Goal: Task Accomplishment & Management: Use online tool/utility

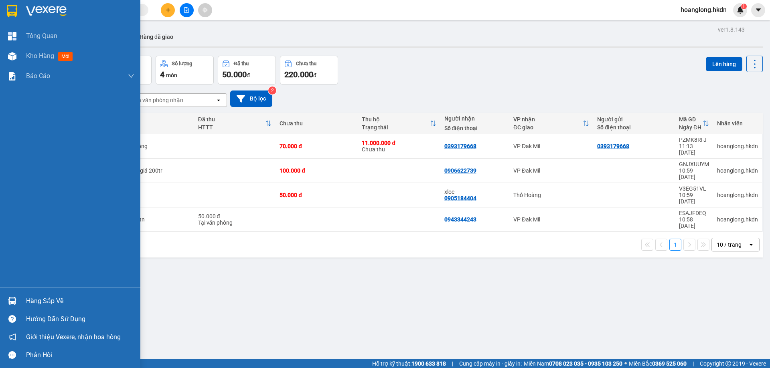
click at [12, 12] on img at bounding box center [12, 11] width 10 height 12
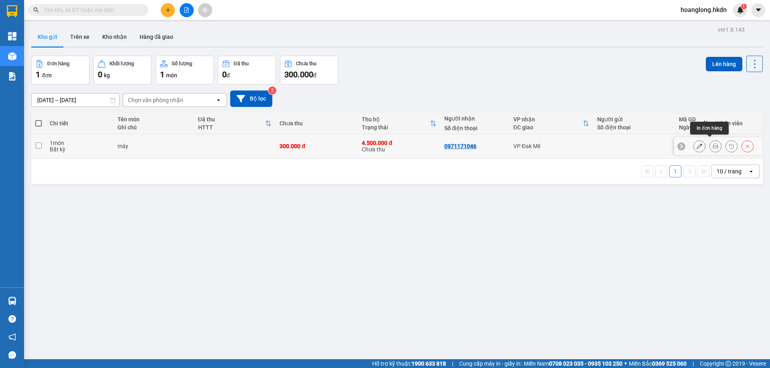
click at [712, 146] on icon at bounding box center [715, 147] width 6 height 6
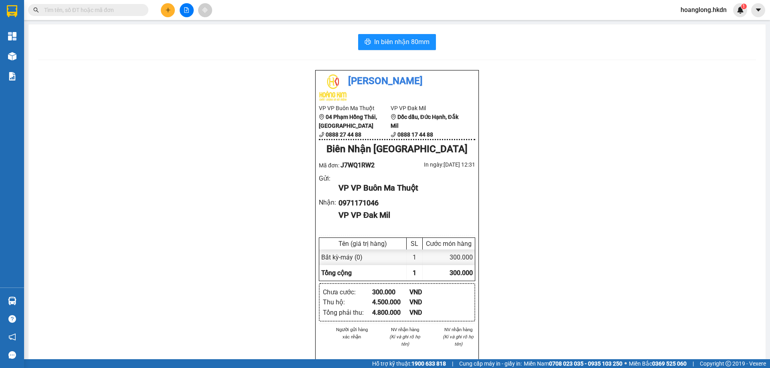
click at [384, 51] on div "In biên nhận 80mm [PERSON_NAME] VP VP Buôn Ma Thuột 04 Phạm Hồng Thái, [GEOG…" at bounding box center [396, 271] width 737 height 495
click at [382, 42] on span "In biên nhận 80mm" at bounding box center [401, 42] width 55 height 10
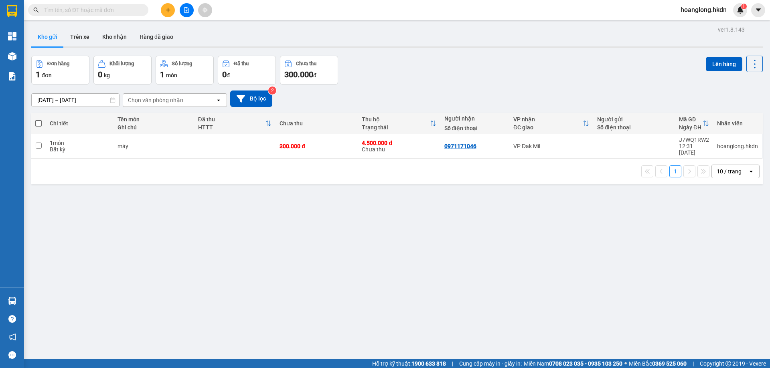
click at [68, 324] on div "ver 1.8.143 Kho gửi Trên xe Kho nhận Hàng đã giao Đơn hàng 1 đơn Khối lượng 0 k…" at bounding box center [397, 208] width 738 height 368
click at [76, 308] on div "ver 1.8.143 Kho gửi Trên xe Kho nhận Hàng đã giao Đơn hàng 1 đơn Khối lượng 0 k…" at bounding box center [397, 208] width 738 height 368
click at [279, 265] on div "ver 1.8.143 Kho gửi Trên xe Kho nhận Hàng đã giao Đơn hàng 1 đơn Khối lượng 0 k…" at bounding box center [397, 208] width 738 height 368
